Goal: Navigation & Orientation: Find specific page/section

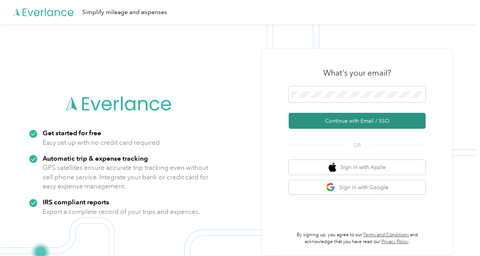
click at [349, 121] on button "Continue with Email / SSO" at bounding box center [357, 121] width 137 height 16
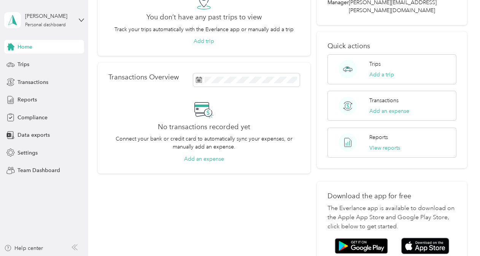
scroll to position [151, 0]
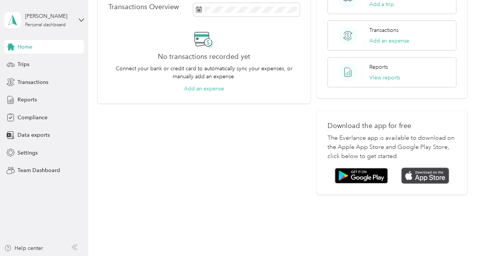
click at [431, 168] on img at bounding box center [425, 176] width 48 height 16
